Goal: Find specific page/section: Find specific page/section

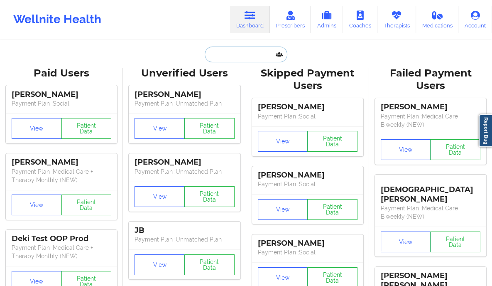
click at [234, 51] on input "text" at bounding box center [246, 55] width 82 height 16
paste input "[PERSON_NAME] [PERSON_NAME]"
type input "[PERSON_NAME] [PERSON_NAME]"
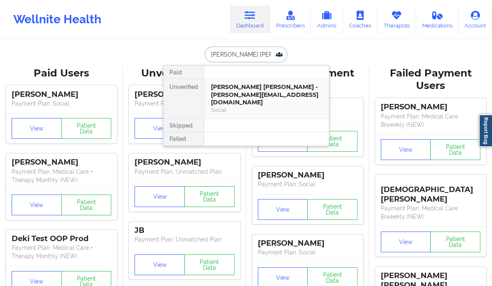
click at [240, 106] on div "Social" at bounding box center [266, 109] width 111 height 7
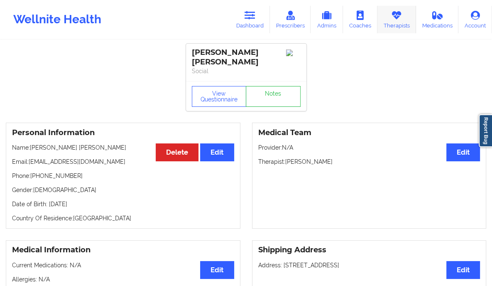
click at [397, 20] on icon at bounding box center [396, 15] width 11 height 9
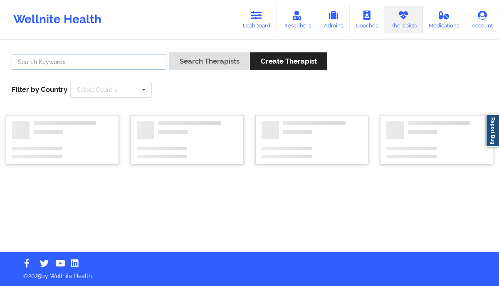
click at [77, 62] on input "text" at bounding box center [89, 62] width 155 height 16
paste input "[EMAIL_ADDRESS][DOMAIN_NAME]"
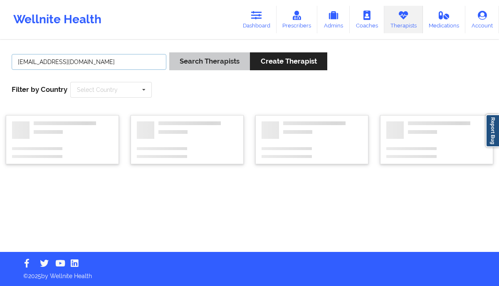
type input "[EMAIL_ADDRESS][DOMAIN_NAME]"
click at [208, 58] on button "Search Therapists" at bounding box center [209, 61] width 81 height 18
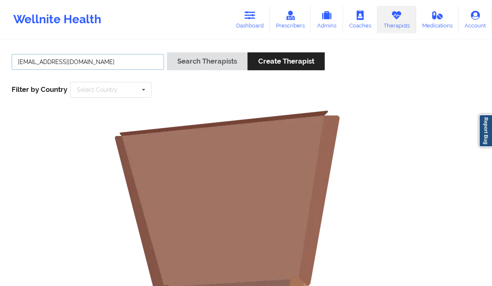
click at [114, 59] on input "[EMAIL_ADDRESS][DOMAIN_NAME]" at bounding box center [88, 62] width 153 height 16
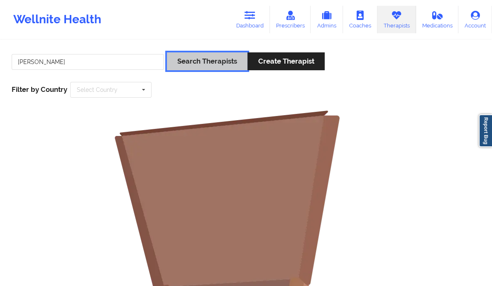
click at [221, 62] on button "Search Therapists" at bounding box center [207, 61] width 81 height 18
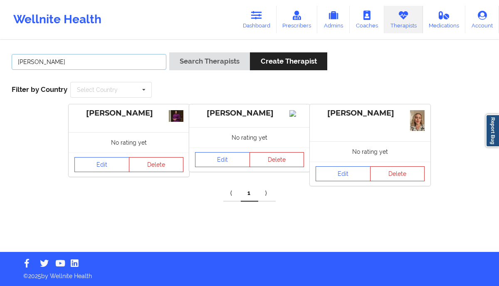
click at [28, 63] on input "[PERSON_NAME]" at bounding box center [89, 62] width 155 height 16
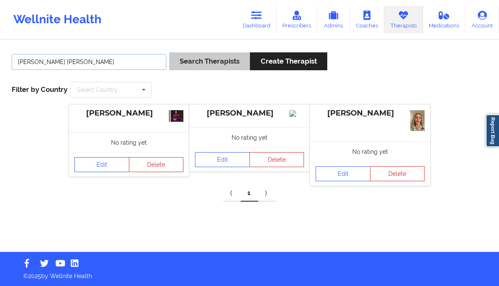
type input "[PERSON_NAME] [PERSON_NAME]"
click at [203, 59] on button "Search Therapists" at bounding box center [209, 61] width 81 height 18
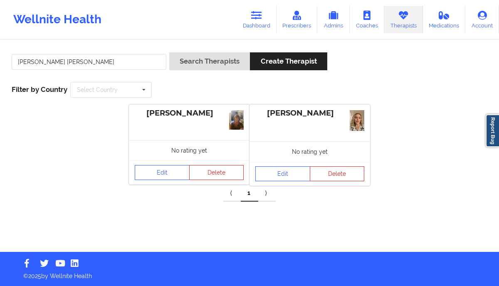
click at [190, 118] on div "[PERSON_NAME]" at bounding box center [189, 122] width 121 height 36
click at [173, 116] on div "[PERSON_NAME]" at bounding box center [189, 113] width 109 height 10
click at [154, 171] on link "Edit" at bounding box center [162, 172] width 55 height 15
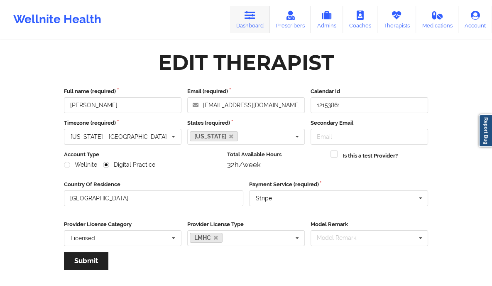
click at [254, 21] on link "Dashboard" at bounding box center [250, 19] width 40 height 27
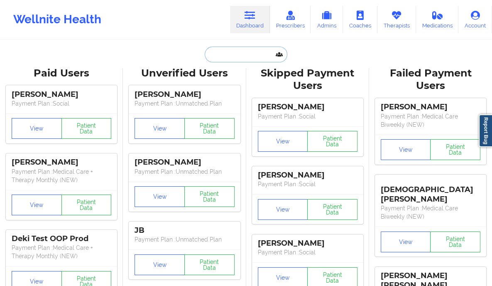
click at [211, 59] on input "text" at bounding box center [246, 55] width 82 height 16
click at [399, 21] on link "Therapists" at bounding box center [397, 19] width 39 height 27
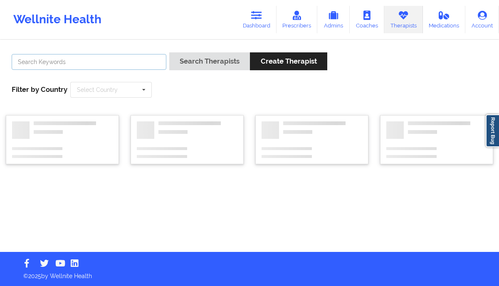
click at [133, 57] on input "text" at bounding box center [89, 62] width 155 height 16
paste input "[PERSON_NAME]"
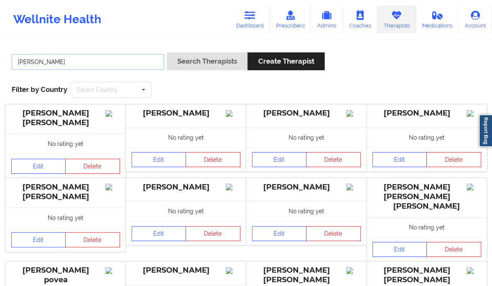
click at [46, 62] on input "[PERSON_NAME]" at bounding box center [88, 62] width 153 height 16
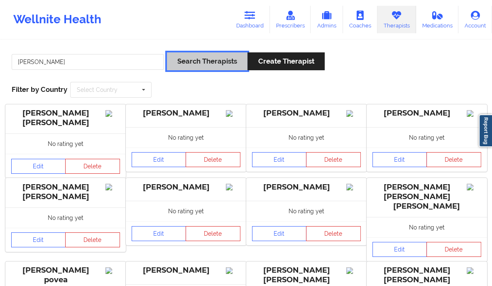
click at [191, 62] on button "Search Therapists" at bounding box center [207, 61] width 81 height 18
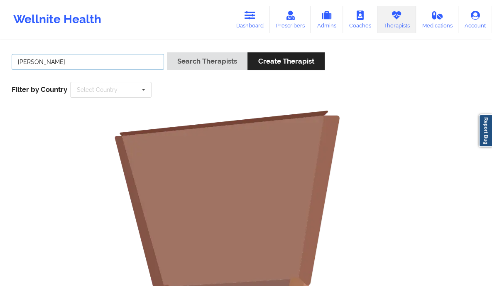
click at [65, 61] on input "[PERSON_NAME]" at bounding box center [88, 62] width 153 height 16
type input "t"
type input "[PERSON_NAME]"
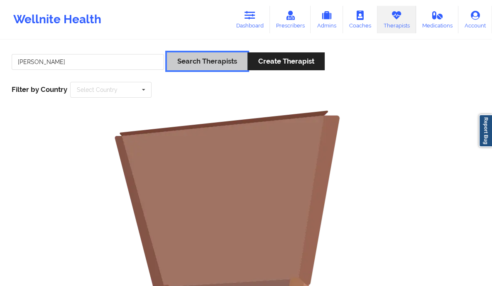
click at [195, 61] on button "Search Therapists" at bounding box center [207, 61] width 81 height 18
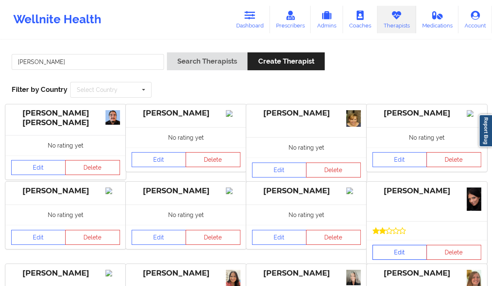
click at [398, 252] on link "Edit" at bounding box center [400, 252] width 55 height 15
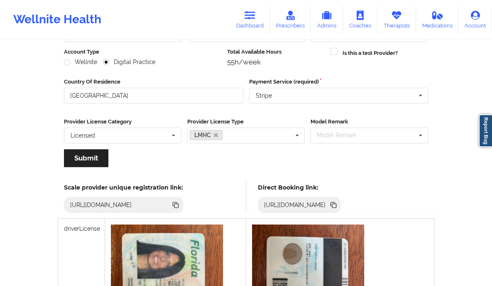
scroll to position [100, 0]
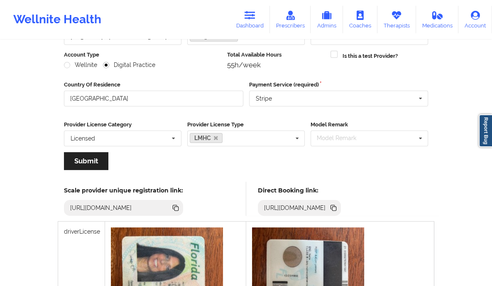
click at [326, 207] on div "[URL][DOMAIN_NAME]" at bounding box center [295, 208] width 69 height 8
copy div "[URL][DOMAIN_NAME]"
